Goal: Task Accomplishment & Management: Complete application form

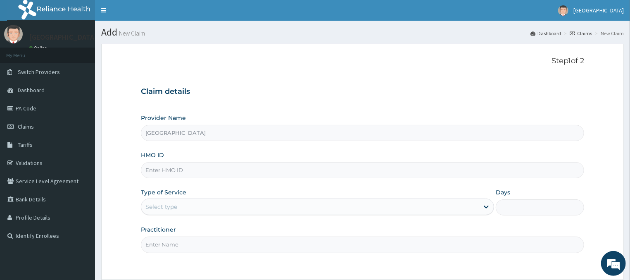
click at [158, 170] on input "HMO ID" at bounding box center [362, 170] width 443 height 16
paste input "PRI/10040/A"
type input "PRI/10040/A"
click at [181, 213] on div "Select type" at bounding box center [310, 206] width 338 height 13
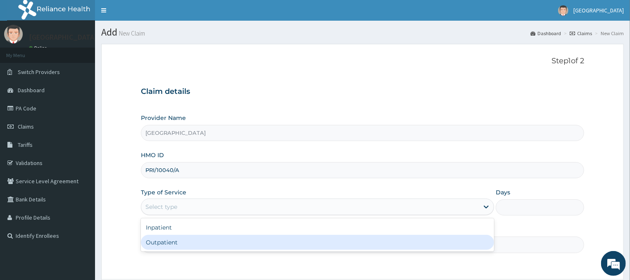
click at [175, 242] on div "Outpatient" at bounding box center [317, 242] width 353 height 15
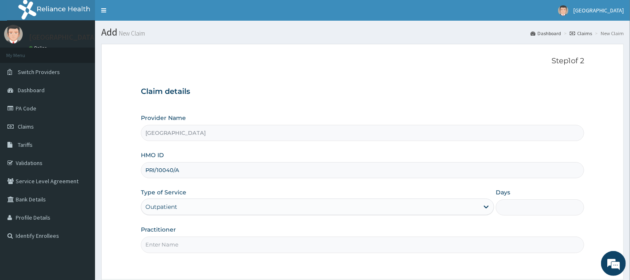
type input "1"
click at [171, 249] on input "Practitioner" at bounding box center [362, 244] width 443 height 16
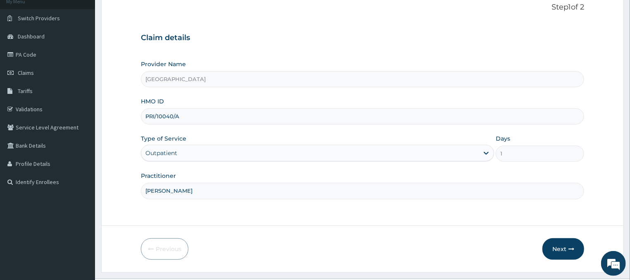
scroll to position [74, 0]
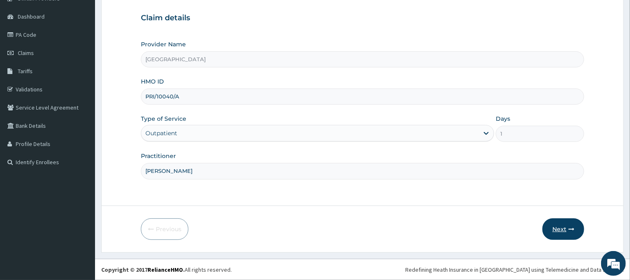
type input "[PERSON_NAME]"
click at [567, 232] on button "Next" at bounding box center [563, 228] width 42 height 21
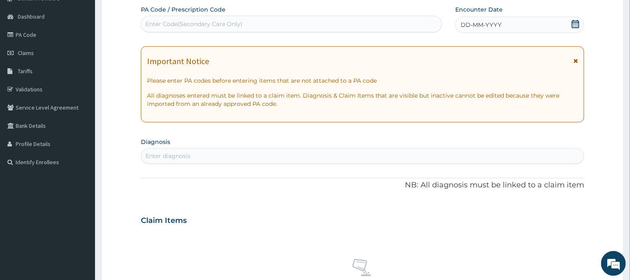
click at [187, 19] on div "Enter Code(Secondary Care Only)" at bounding box center [291, 23] width 300 height 13
click at [162, 26] on div "Enter Code(Secondary Care Only)" at bounding box center [193, 24] width 97 height 8
paste input "PA/550014"
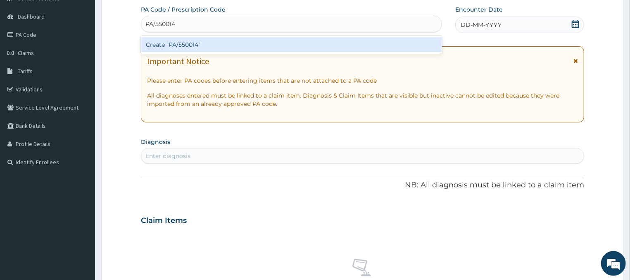
type input "PA/550014"
click at [128, 127] on form "Step 2 of 2 PA Code / Prescription Code option Create "PA/550014" focused, 1 of…" at bounding box center [362, 231] width 522 height 522
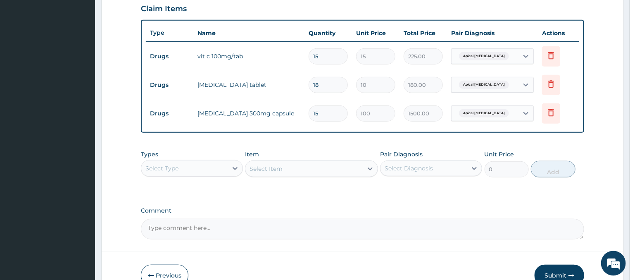
scroll to position [333, 0]
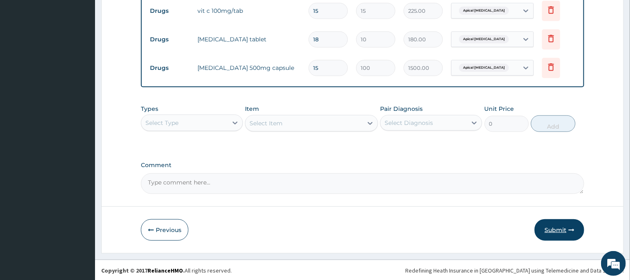
click at [557, 231] on button "Submit" at bounding box center [559, 229] width 50 height 21
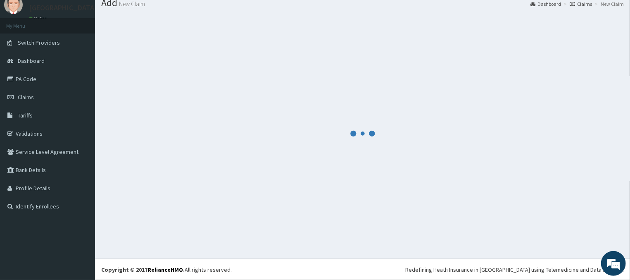
scroll to position [29, 0]
